Goal: Check status

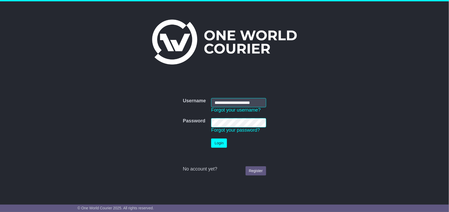
click at [234, 100] on input "**********" at bounding box center [238, 102] width 55 height 9
type input "**********"
click at [217, 144] on button "Login" at bounding box center [219, 143] width 16 height 9
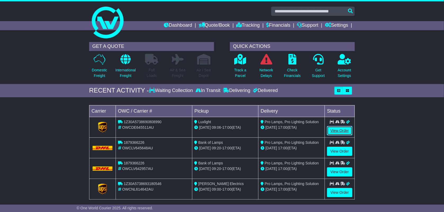
click at [338, 129] on link "View Order" at bounding box center [339, 130] width 25 height 9
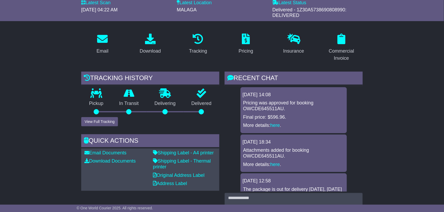
scroll to position [64, 0]
click at [276, 124] on link "here" at bounding box center [275, 124] width 10 height 5
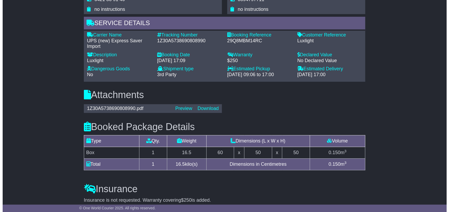
scroll to position [389, 0]
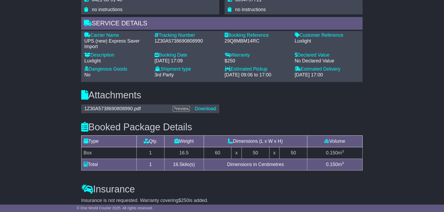
click at [188, 110] on link "Preview" at bounding box center [181, 108] width 17 height 5
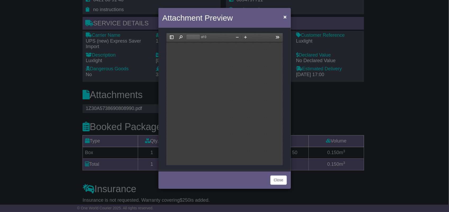
scroll to position [0, 0]
type input "*"
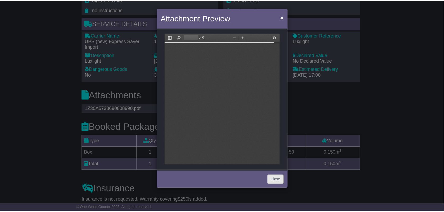
scroll to position [3, 0]
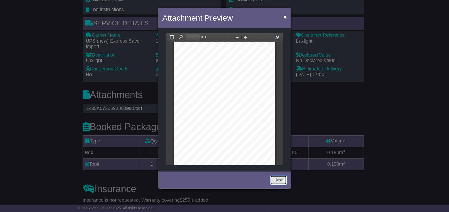
click at [277, 179] on button "Close" at bounding box center [278, 180] width 16 height 9
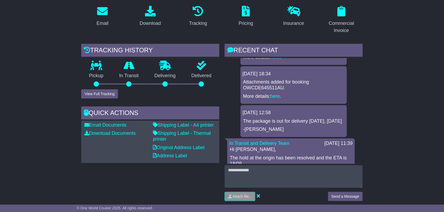
scroll to position [0, 0]
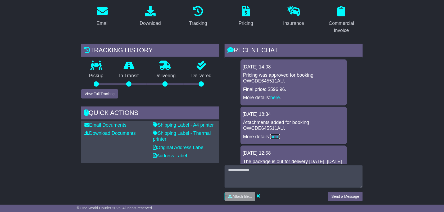
click at [276, 136] on link "here" at bounding box center [275, 136] width 10 height 5
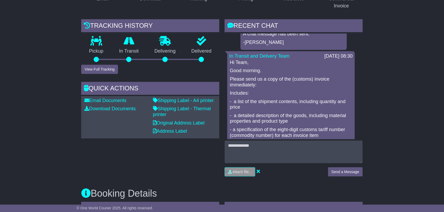
scroll to position [116, 0]
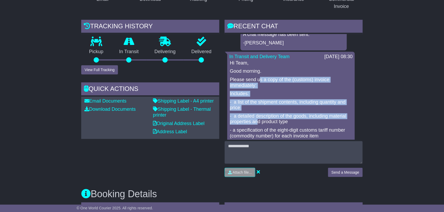
drag, startPoint x: 260, startPoint y: 77, endPoint x: 255, endPoint y: 139, distance: 62.3
click at [255, 139] on div "Hi Team, Good morning. Please send us a copy of the (customs) invoice immediate…" at bounding box center [290, 119] width 123 height 118
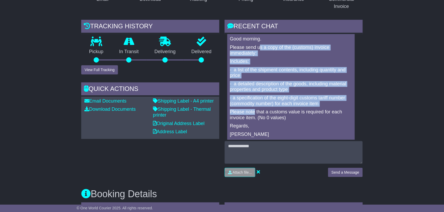
scroll to position [342, 0]
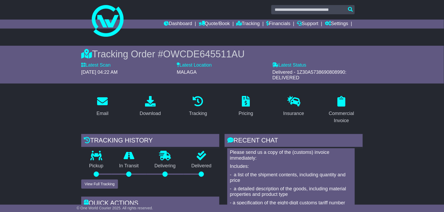
scroll to position [0, 0]
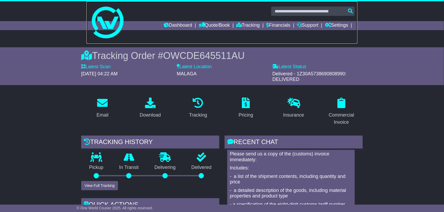
click at [275, 21] on link at bounding box center [221, 22] width 271 height 42
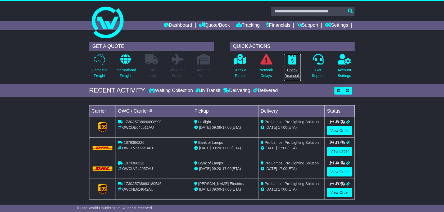
click at [284, 71] on p "Check Financials" at bounding box center [292, 72] width 17 height 11
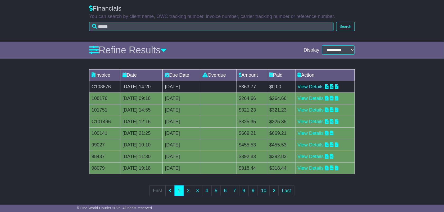
scroll to position [45, 0]
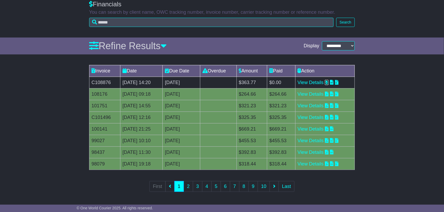
click at [328, 81] on icon at bounding box center [327, 82] width 4 height 5
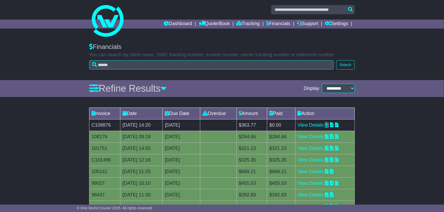
scroll to position [0, 0]
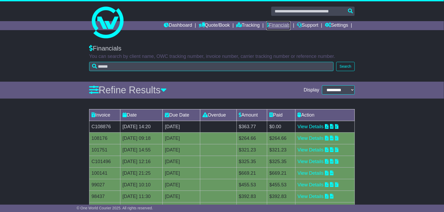
click at [275, 22] on link "Financials" at bounding box center [278, 25] width 24 height 9
click at [177, 21] on link "Dashboard" at bounding box center [178, 25] width 28 height 9
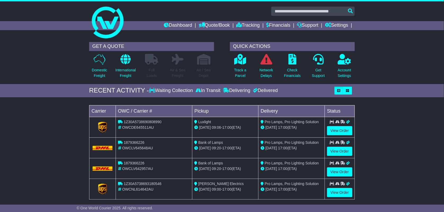
scroll to position [36, 0]
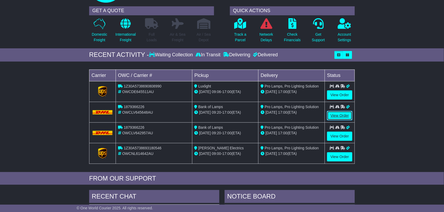
click at [342, 117] on link "View Order" at bounding box center [339, 115] width 25 height 9
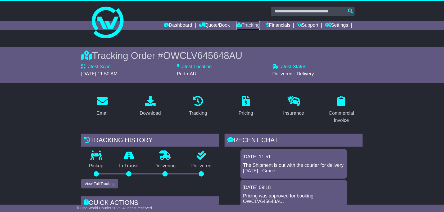
click at [245, 23] on link "Tracking" at bounding box center [247, 25] width 23 height 9
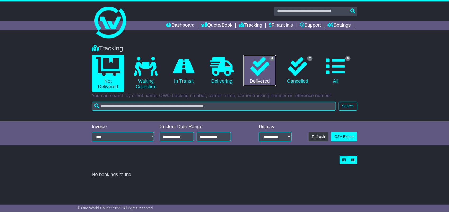
click at [251, 70] on icon at bounding box center [259, 66] width 19 height 19
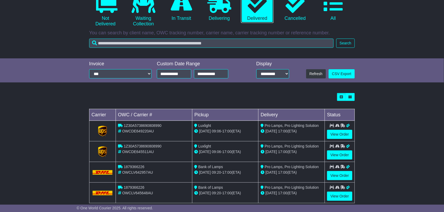
scroll to position [74, 0]
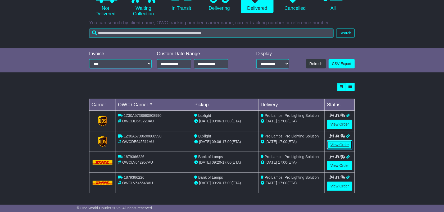
click at [337, 143] on link "View Order" at bounding box center [339, 144] width 25 height 9
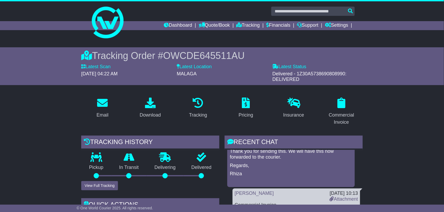
scroll to position [209, 0]
click at [172, 22] on link "Dashboard" at bounding box center [178, 25] width 28 height 9
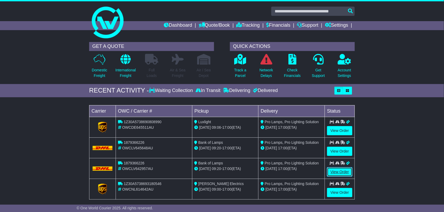
click at [344, 171] on link "View Order" at bounding box center [339, 171] width 25 height 9
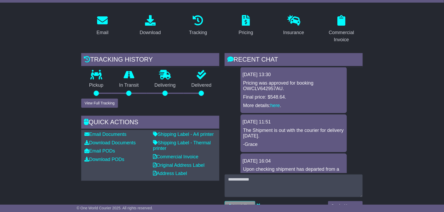
scroll to position [81, 0]
click at [276, 104] on link "here" at bounding box center [275, 105] width 10 height 5
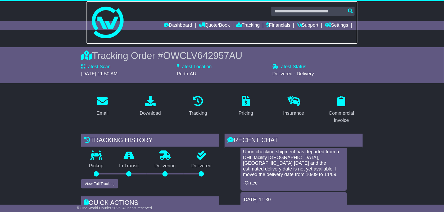
click at [277, 21] on link at bounding box center [221, 22] width 271 height 42
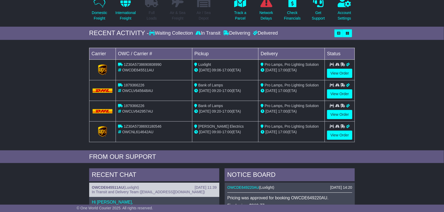
scroll to position [19, 0]
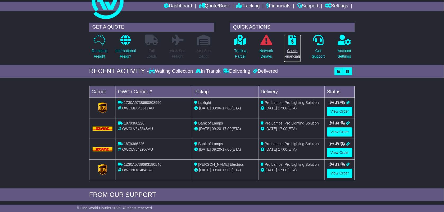
click at [294, 49] on p "Check Financials" at bounding box center [292, 53] width 17 height 11
